Goal: Task Accomplishment & Management: Use online tool/utility

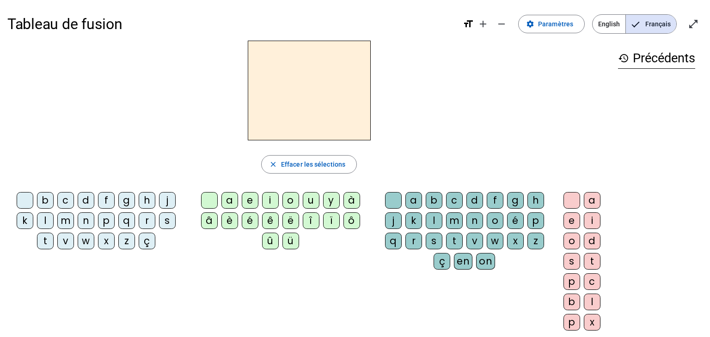
click at [161, 199] on div "j" at bounding box center [167, 200] width 17 height 17
click at [291, 198] on div "o" at bounding box center [290, 200] width 17 height 17
click at [305, 201] on div "u" at bounding box center [311, 200] width 17 height 17
click at [293, 201] on div "o" at bounding box center [290, 200] width 17 height 17
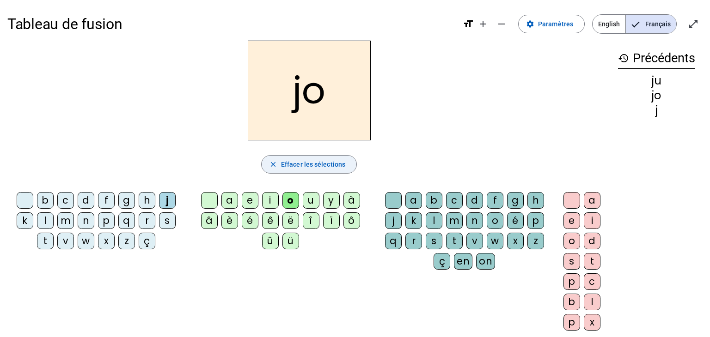
click at [312, 166] on span "Effacer les sélections" at bounding box center [313, 164] width 64 height 11
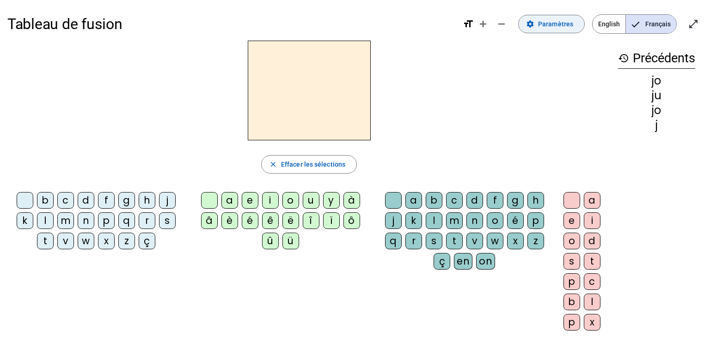
click at [582, 24] on span at bounding box center [552, 24] width 66 height 22
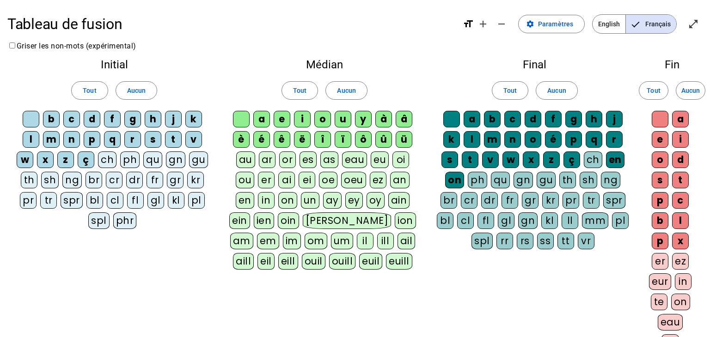
click at [177, 117] on div "j" at bounding box center [173, 119] width 17 height 17
click at [241, 182] on div "ou" at bounding box center [245, 180] width 18 height 17
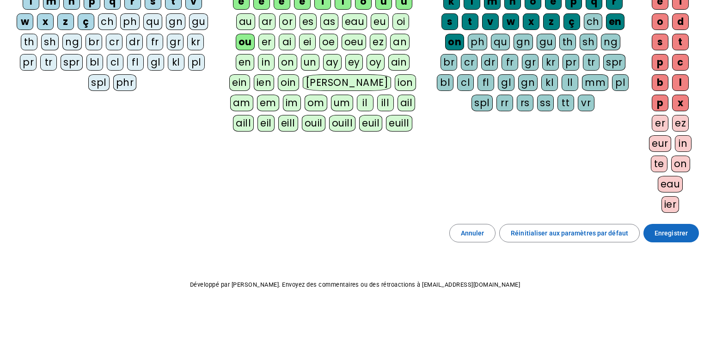
click at [676, 232] on span "Enregistrer" at bounding box center [670, 233] width 33 height 11
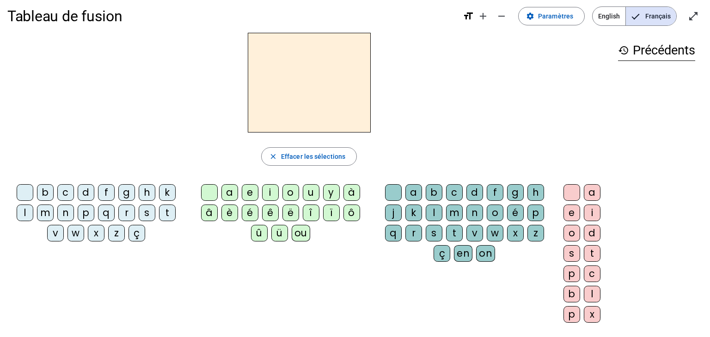
scroll to position [6, 0]
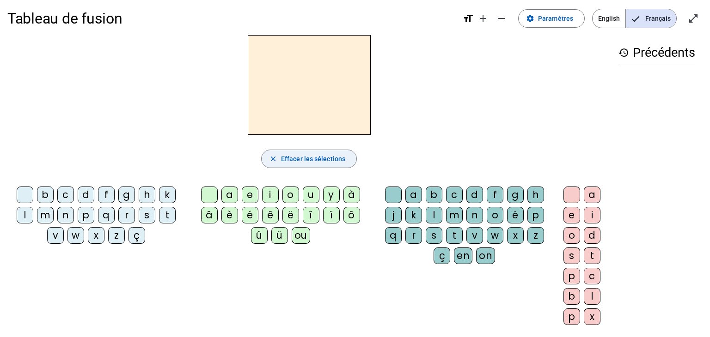
click at [341, 159] on span "Effacer les sélections" at bounding box center [313, 158] width 64 height 11
click at [537, 24] on span at bounding box center [552, 18] width 66 height 22
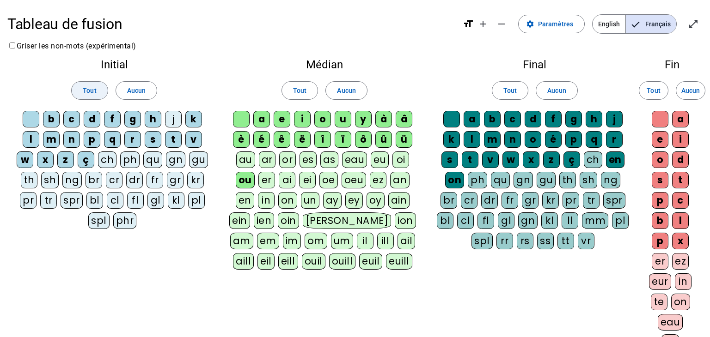
click at [100, 86] on span at bounding box center [90, 90] width 36 height 22
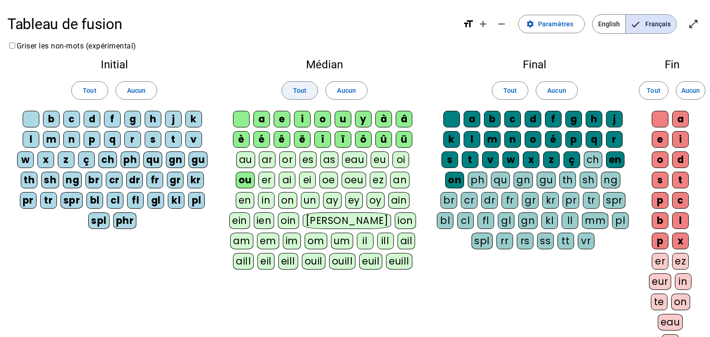
click at [299, 89] on span "Tout" at bounding box center [299, 90] width 13 height 11
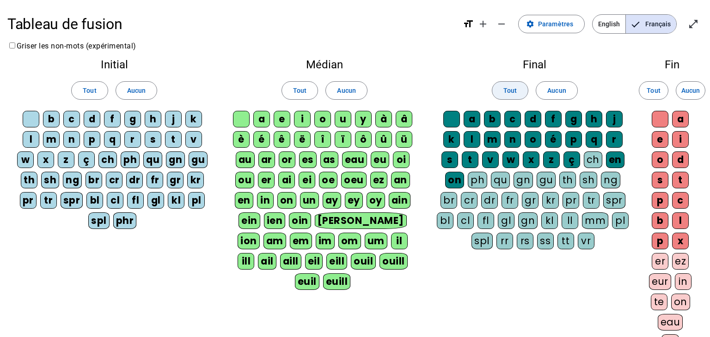
click at [518, 87] on span at bounding box center [510, 90] width 36 height 22
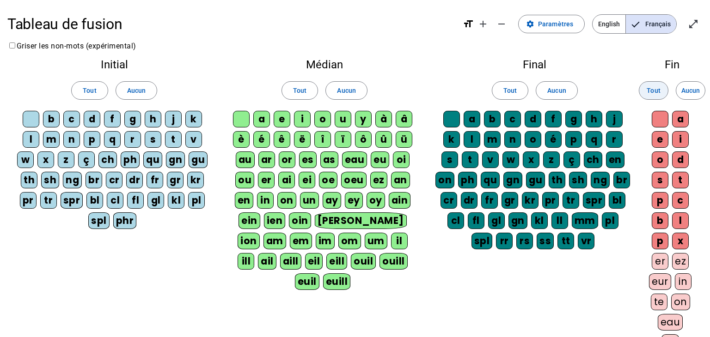
click at [655, 91] on span "Tout" at bounding box center [653, 90] width 13 height 11
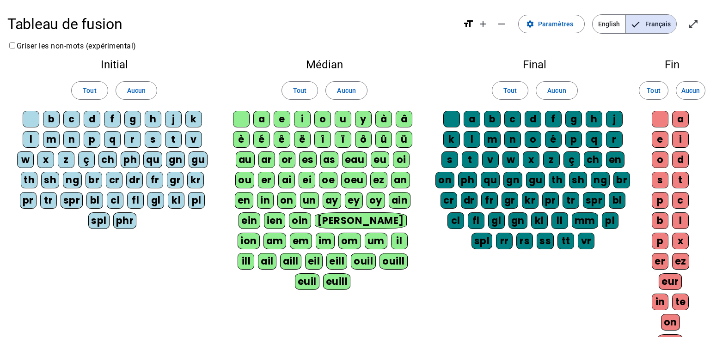
scroll to position [159, 0]
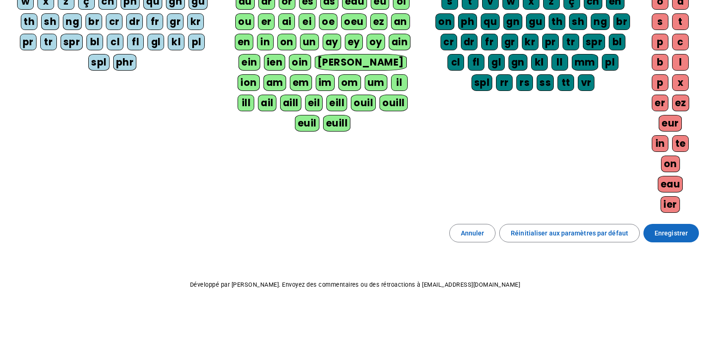
click at [686, 235] on span "Enregistrer" at bounding box center [670, 233] width 33 height 11
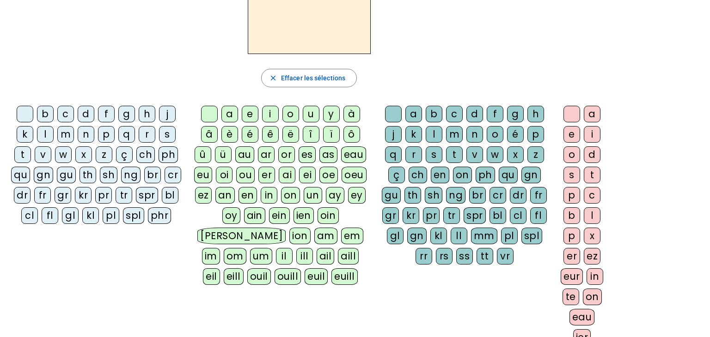
scroll to position [90, 0]
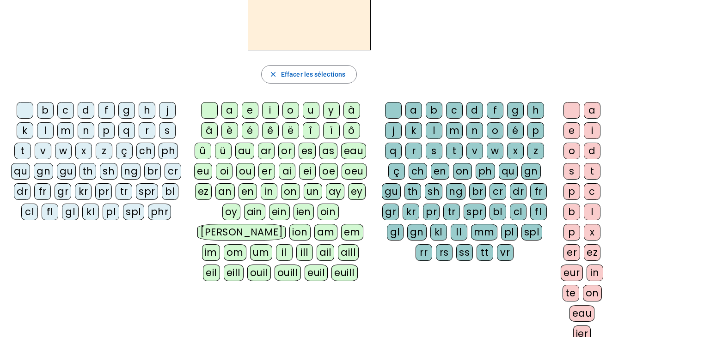
click at [171, 109] on div "j" at bounding box center [167, 110] width 17 height 17
click at [245, 174] on div "ou" at bounding box center [245, 171] width 18 height 17
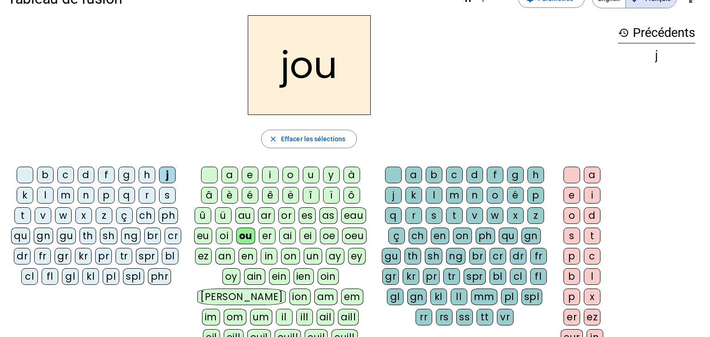
scroll to position [6, 0]
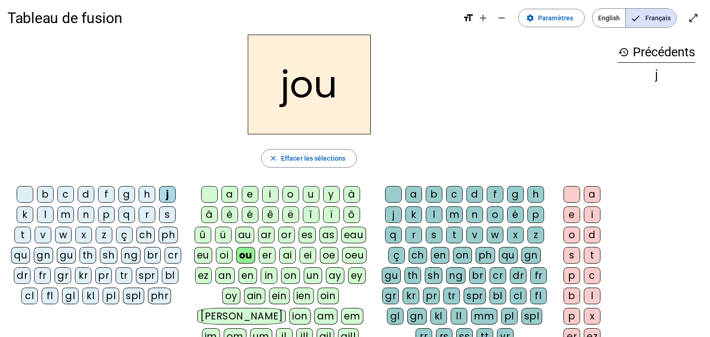
click at [567, 215] on div "e" at bounding box center [571, 215] width 17 height 17
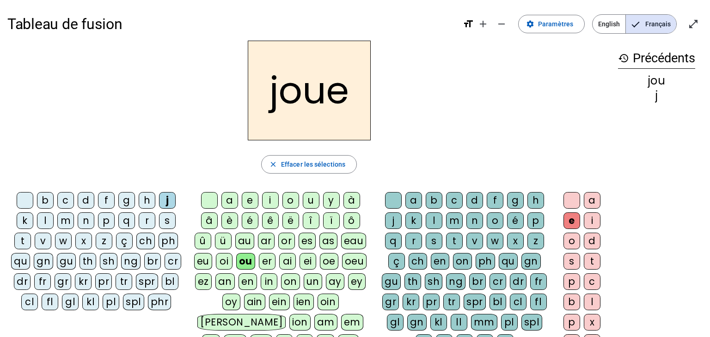
click at [336, 114] on h2 "joue" at bounding box center [309, 91] width 123 height 100
click at [481, 25] on mat-icon "add" at bounding box center [482, 23] width 11 height 11
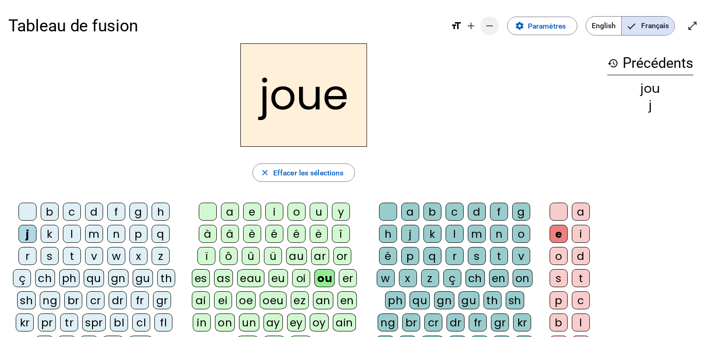
click at [490, 27] on mat-icon "remove" at bounding box center [489, 25] width 11 height 11
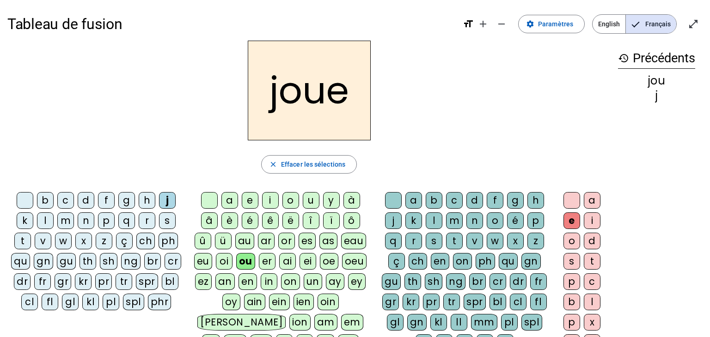
click at [469, 25] on mat-icon "format_size" at bounding box center [468, 23] width 11 height 11
click at [472, 22] on mat-icon "format_size" at bounding box center [468, 23] width 11 height 11
click at [696, 25] on mat-icon "open_in_full" at bounding box center [693, 23] width 11 height 11
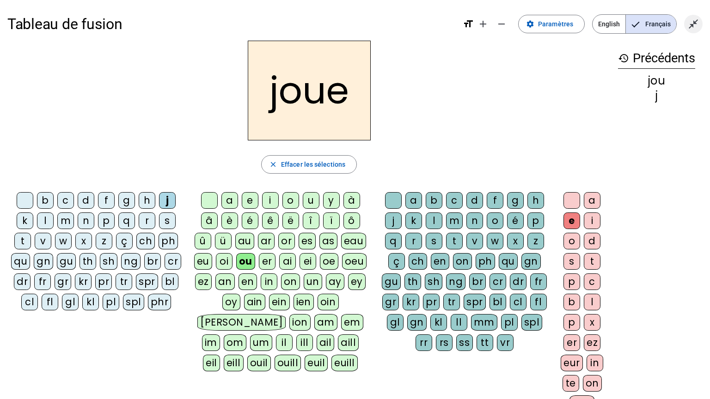
click at [694, 19] on mat-icon "close_fullscreen" at bounding box center [693, 23] width 11 height 11
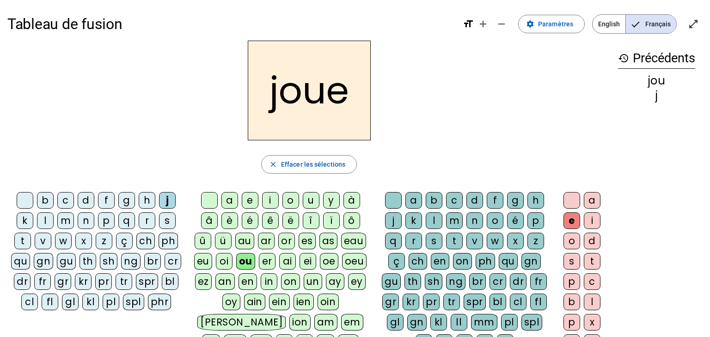
click at [587, 125] on div "joue" at bounding box center [308, 91] width 603 height 100
click at [293, 171] on span "button" at bounding box center [309, 164] width 95 height 22
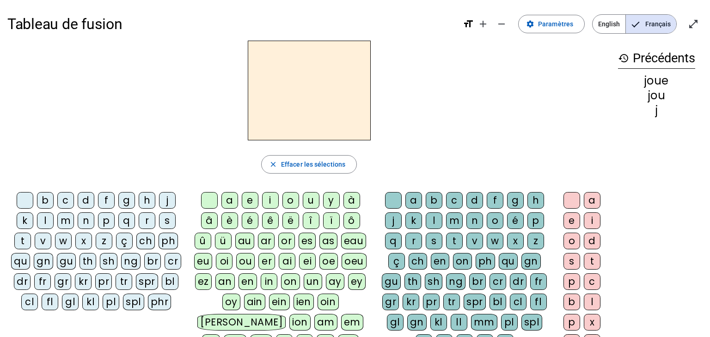
click at [101, 223] on div "p" at bounding box center [106, 221] width 17 height 17
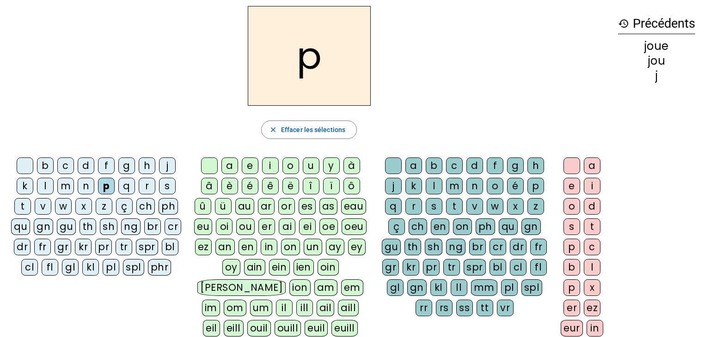
scroll to position [33, 0]
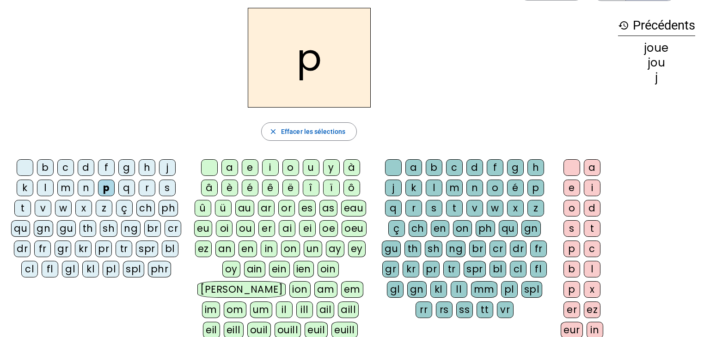
click at [292, 171] on div "o" at bounding box center [290, 167] width 17 height 17
click at [481, 283] on div "mm" at bounding box center [484, 289] width 26 height 17
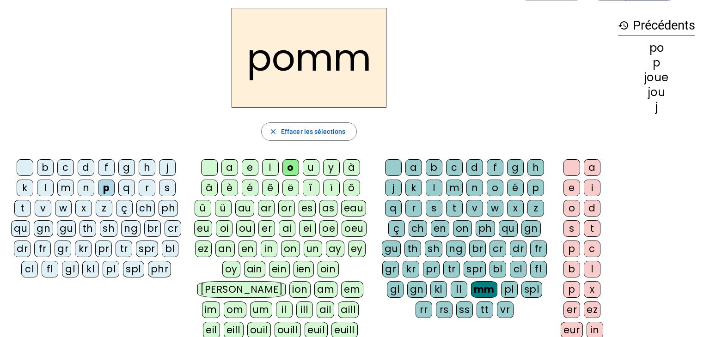
click at [570, 189] on div "e" at bounding box center [571, 188] width 17 height 17
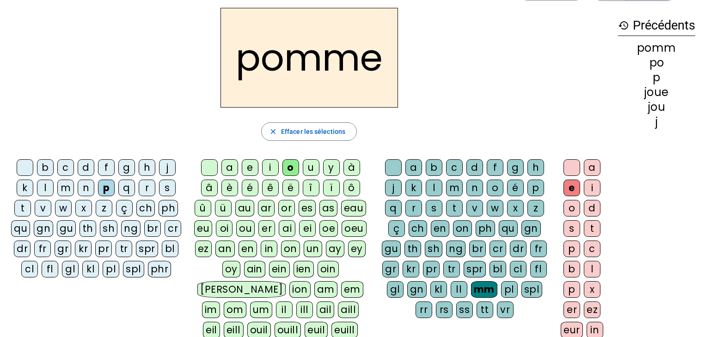
scroll to position [0, 0]
